Goal: Task Accomplishment & Management: Complete application form

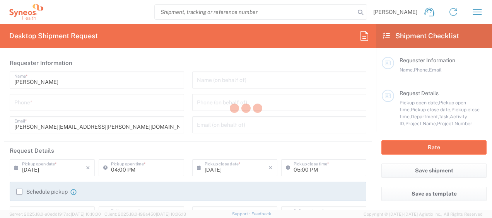
type input "North Carolina"
type input "United States"
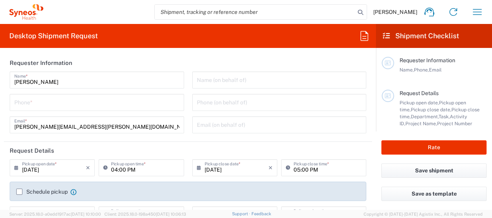
type input "Syneos Health, LLC-Morrisville NC US"
type input "3213"
click at [65, 101] on input "tel" at bounding box center [96, 102] width 165 height 14
type input "2145515951"
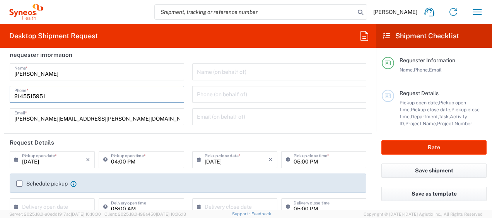
scroll to position [25, 0]
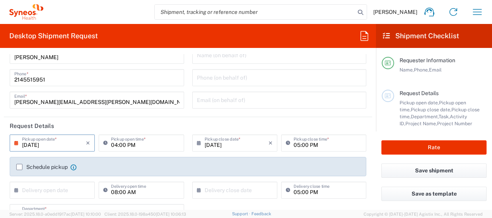
click at [53, 145] on input "09/04/2025" at bounding box center [54, 143] width 64 height 14
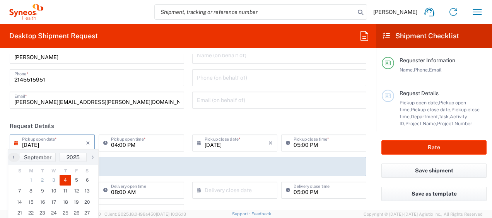
click at [47, 146] on input "09/04/2025" at bounding box center [54, 143] width 64 height 14
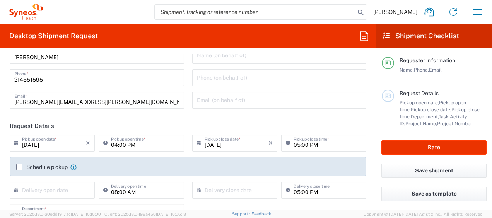
click at [52, 142] on input "09/04/2025" at bounding box center [54, 143] width 64 height 14
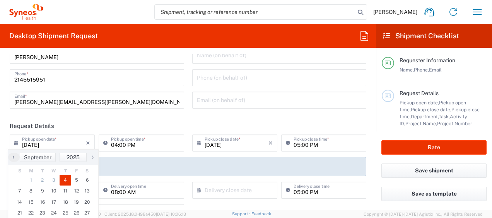
click at [28, 149] on div "‹ ​ September ​ 2025 ​ › S M T W T F S 31 1 2 3 4 5 6 7 8 9 10 11 12 13 14 15 1…" at bounding box center [53, 197] width 91 height 97
click at [75, 181] on span "5" at bounding box center [76, 180] width 11 height 11
type input "09/05/2025"
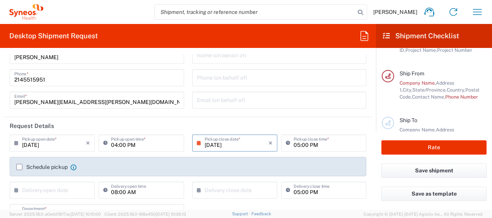
scroll to position [73, 0]
click at [133, 143] on input "04:00 PM" at bounding box center [145, 143] width 68 height 14
click at [150, 147] on input "04:00 PM" at bounding box center [145, 143] width 68 height 14
drag, startPoint x: 150, startPoint y: 147, endPoint x: 115, endPoint y: 148, distance: 34.8
click at [115, 148] on input "04:00 PM" at bounding box center [145, 143] width 68 height 14
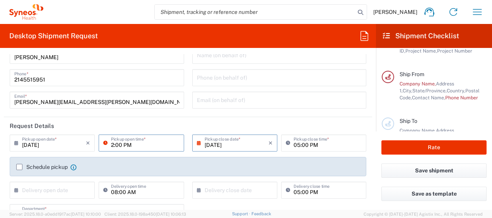
type input "02:00 PM"
click at [201, 123] on header "Request Details" at bounding box center [188, 125] width 368 height 17
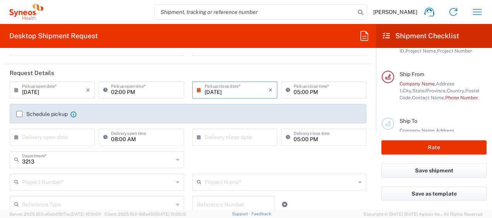
scroll to position [78, 0]
click at [155, 169] on div "3213 Department * 3213 3000 3100 3109 3110 3111 3112 3125 3130 3135 3136 3150 3…" at bounding box center [97, 162] width 182 height 22
click at [148, 160] on input "3213" at bounding box center [97, 159] width 151 height 14
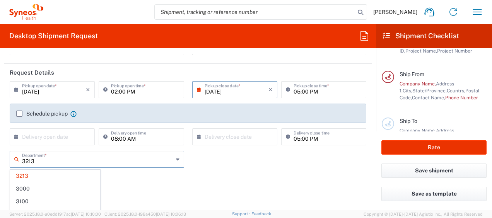
click at [148, 160] on input "3213" at bounding box center [97, 159] width 151 height 14
click at [250, 157] on div "3213 Department * 3213 3000 3100 3109 3110 3111 3112 3125 3130 3135 3136 3150 3…" at bounding box center [188, 221] width 365 height 141
type input "3213"
click at [216, 66] on header "Request Details" at bounding box center [188, 72] width 368 height 17
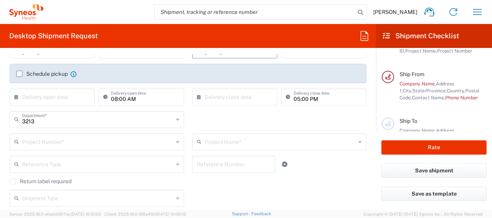
scroll to position [119, 0]
click at [106, 141] on input "text" at bounding box center [97, 141] width 151 height 14
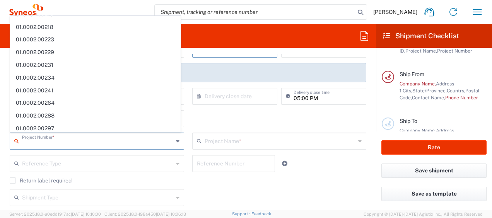
scroll to position [505, 0]
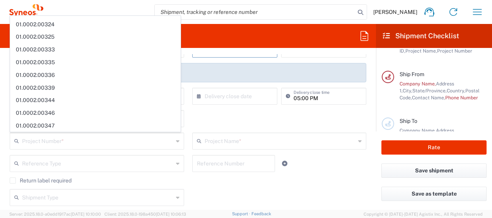
click at [253, 124] on div "3213 Department * 3213 3000 3100 3109 3110 3111 3112 3125 3130 3135 3136 3150 3…" at bounding box center [188, 121] width 365 height 22
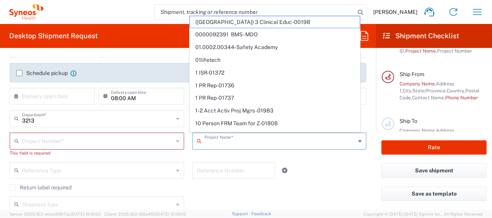
click at [252, 140] on input "text" at bounding box center [279, 141] width 151 height 14
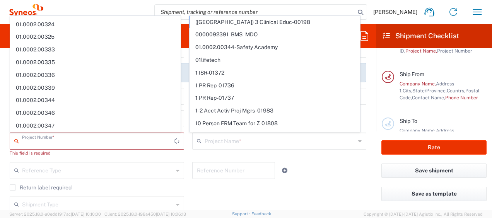
click at [128, 143] on input "text" at bounding box center [98, 141] width 152 height 14
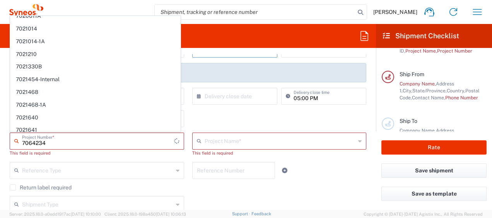
scroll to position [0, 0]
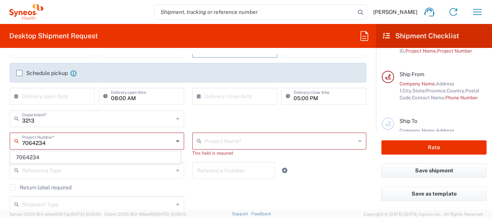
type input "7064234"
click at [66, 157] on span "7064234" at bounding box center [95, 158] width 170 height 12
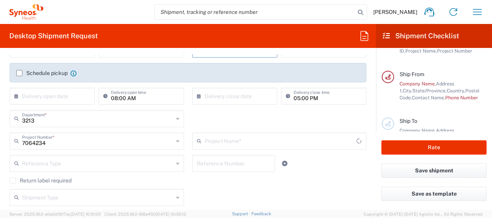
type input "Apogee 7064234"
click at [268, 112] on div "3213 Department * 3213 3000 3100 3109 3110 3111 3112 3125 3130 3135 3136 3150 3…" at bounding box center [188, 121] width 365 height 22
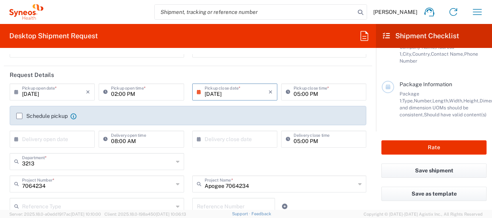
scroll to position [165, 0]
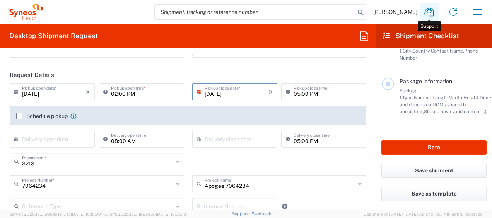
click at [427, 15] on icon at bounding box center [429, 12] width 12 height 12
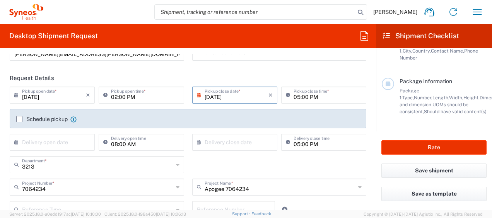
scroll to position [0, 0]
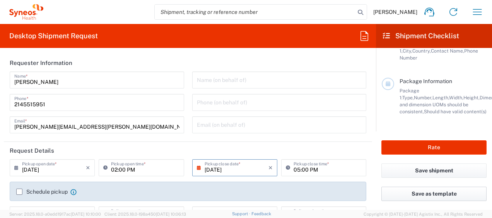
click at [429, 192] on button "Save as template" at bounding box center [433, 194] width 105 height 14
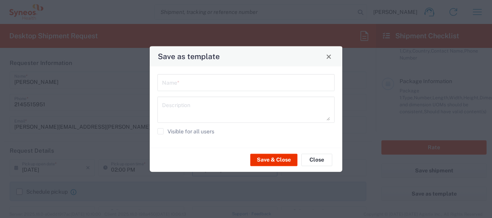
click at [225, 84] on input "text" at bounding box center [246, 82] width 168 height 14
type input "Return computer- Camille"
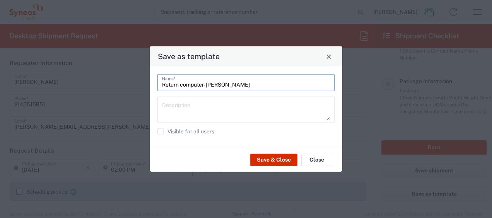
click at [281, 164] on button "Save & Close" at bounding box center [273, 159] width 47 height 12
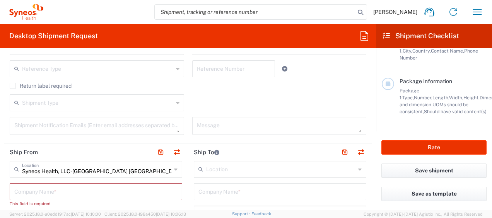
scroll to position [214, 0]
click at [176, 150] on button "button" at bounding box center [176, 152] width 11 height 11
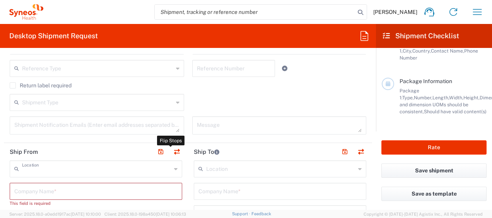
type input "Syneos Health, LLC-Morrisville NC US"
type input "1030 Sync Street"
type input "Morrisville"
type input "United States"
type input "27560"
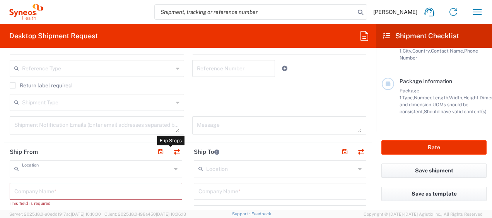
type input "Camille Thompson"
type input "camille.thompson@syneoshealth.com"
type input "EORI"
type input "TIN"
type input "592407464"
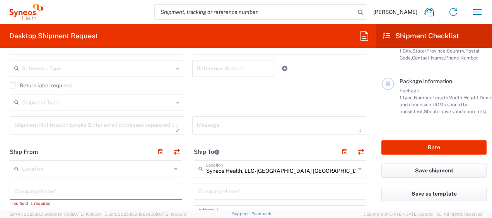
type input "North Carolina"
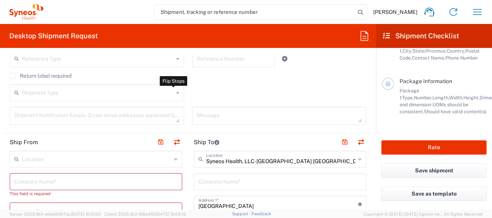
scroll to position [274, 0]
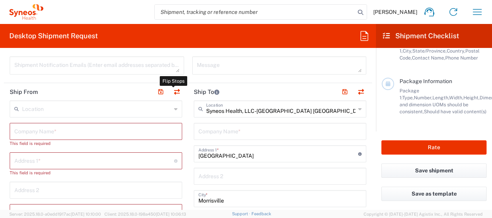
click at [80, 109] on input "text" at bounding box center [96, 109] width 149 height 14
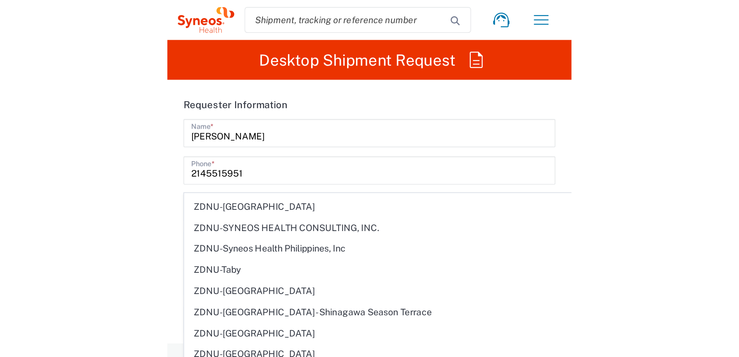
scroll to position [1661, 0]
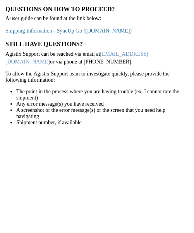
click at [80, 32] on link "Shipping Information - SyncUp Go ([DOMAIN_NAME])" at bounding box center [68, 31] width 126 height 6
